Goal: Task Accomplishment & Management: Manage account settings

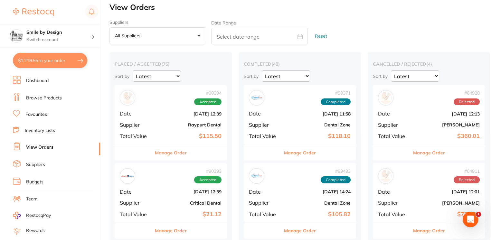
scroll to position [60, 0]
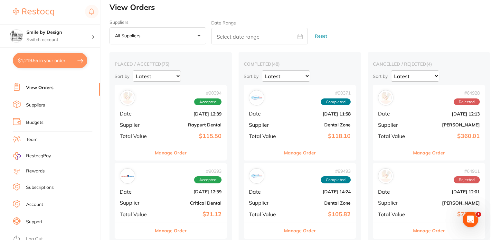
click at [63, 62] on button "$1,219.55 in your order" at bounding box center [50, 60] width 74 height 15
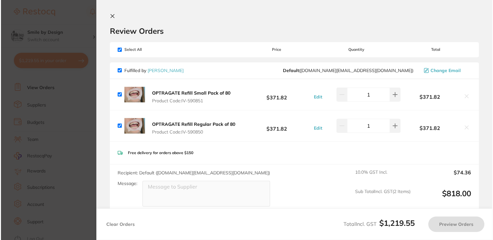
scroll to position [0, 0]
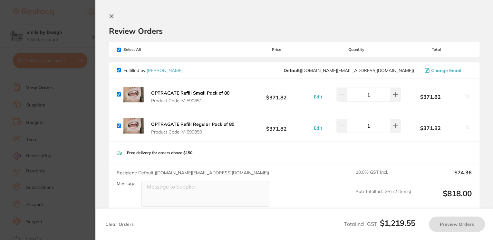
checkbox input "true"
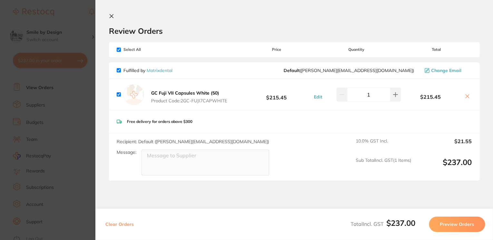
scroll to position [26, 0]
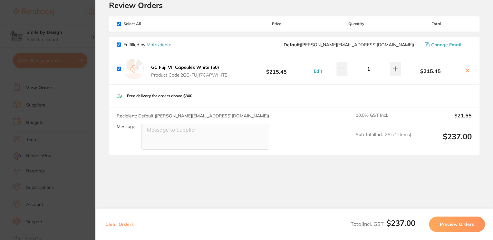
click at [78, 77] on section "Update RRP Set your pre negotiated price for this item. Item Agreed RRP (excl. …" at bounding box center [246, 120] width 493 height 240
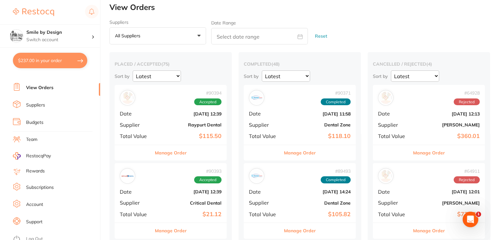
click at [62, 88] on li "View Orders" at bounding box center [56, 88] width 87 height 10
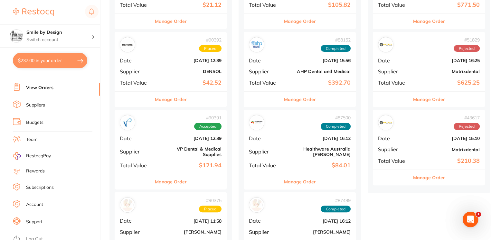
scroll to position [0, 0]
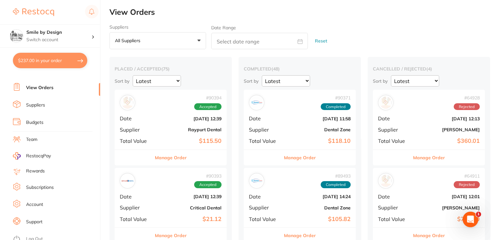
click at [228, 36] on input "text" at bounding box center [259, 41] width 97 height 16
select select "7"
select select "2025"
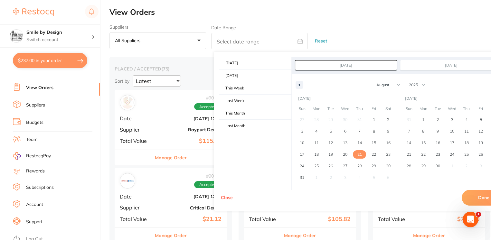
click at [298, 41] on icon at bounding box center [300, 41] width 5 height 4
drag, startPoint x: 302, startPoint y: 41, endPoint x: 229, endPoint y: 41, distance: 72.8
click at [302, 41] on icon at bounding box center [300, 41] width 5 height 4
click at [184, 45] on button "All suppliers +0" at bounding box center [157, 40] width 97 height 17
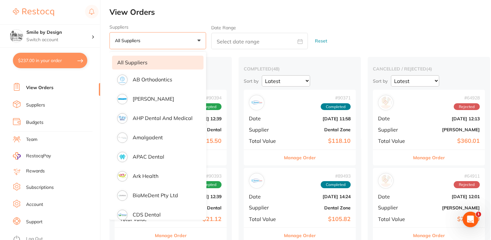
click at [265, 45] on input "text" at bounding box center [259, 41] width 97 height 16
select select "7"
select select "2025"
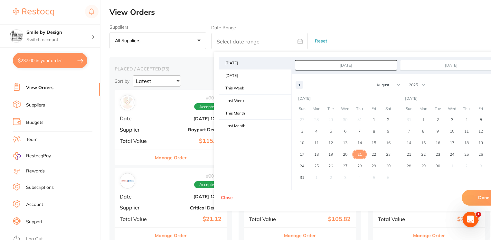
click at [252, 65] on span "[DATE]" at bounding box center [255, 63] width 72 height 12
click at [233, 62] on span "[DATE]" at bounding box center [255, 63] width 72 height 12
click at [249, 77] on span "[DATE]" at bounding box center [255, 76] width 72 height 12
type input "[DATE]"
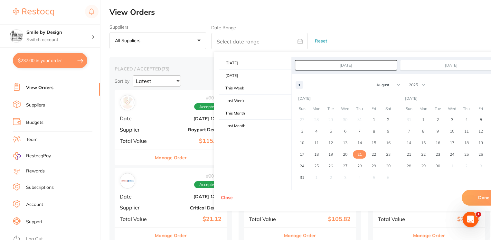
click at [359, 156] on span "21" at bounding box center [359, 155] width 5 height 12
type input "[DATE]"
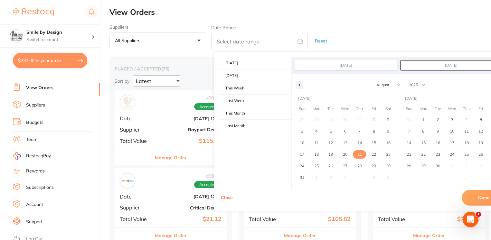
click at [482, 196] on button "Done" at bounding box center [484, 197] width 44 height 15
type input "[DATE] to [DATE]"
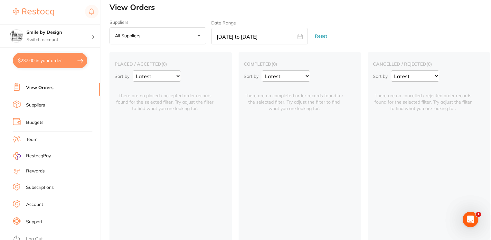
scroll to position [13, 0]
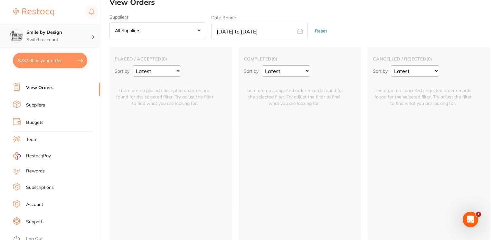
click at [53, 37] on p "Switch account" at bounding box center [58, 40] width 65 height 6
